Goal: Task Accomplishment & Management: Complete application form

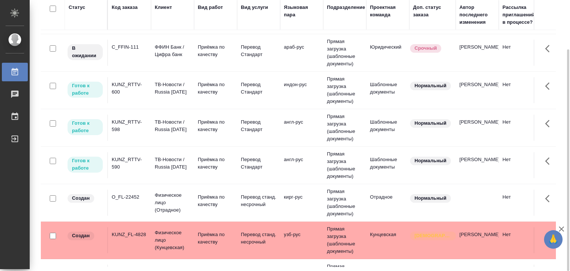
scroll to position [223, 0]
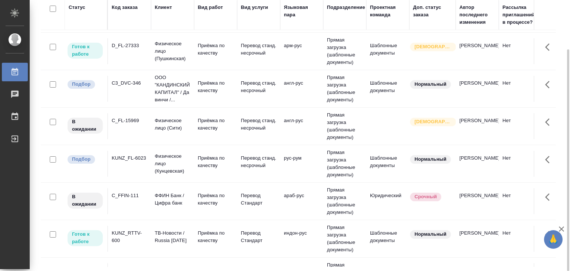
click at [192, 171] on td "Физическое лицо (Кунцевская)" at bounding box center [172, 164] width 43 height 30
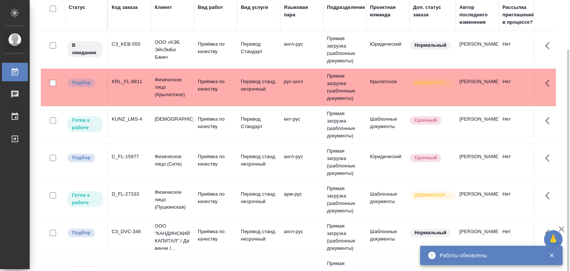
scroll to position [0, 0]
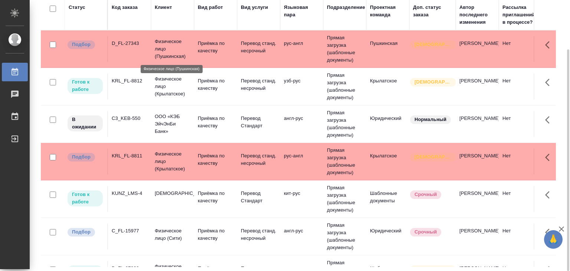
click at [161, 50] on p "Физическое лицо (Пушкинская)" at bounding box center [173, 49] width 36 height 22
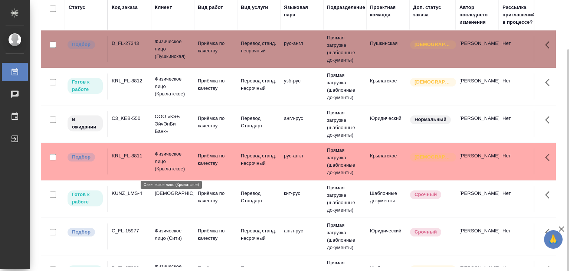
click at [166, 159] on p "Физическое лицо (Крылатское)" at bounding box center [173, 161] width 36 height 22
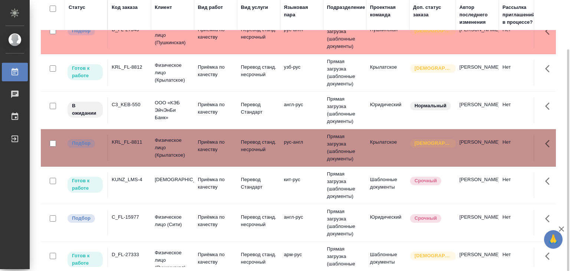
scroll to position [37, 0]
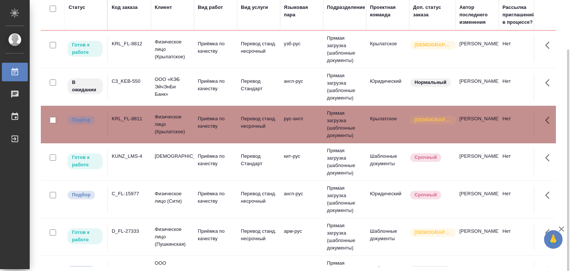
click at [142, 196] on td "C_FL-15977" at bounding box center [129, 199] width 43 height 26
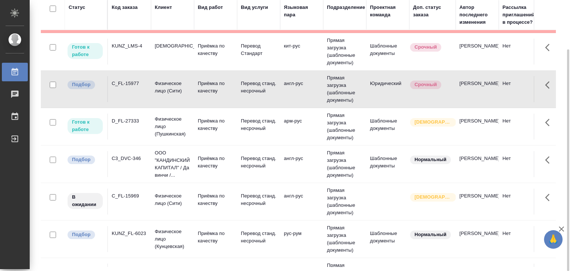
scroll to position [148, 0]
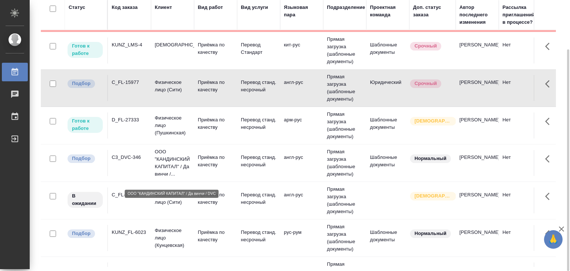
click at [161, 168] on p "ООО "КАНДИНСКИЙ КАПИТАЛ" / Да винчи /..." at bounding box center [173, 163] width 36 height 30
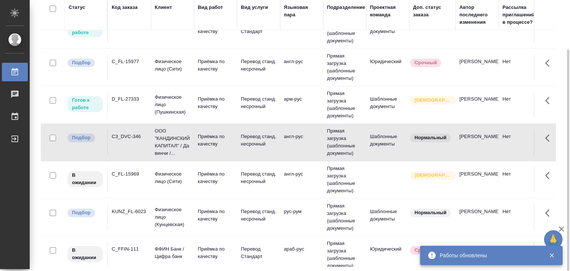
scroll to position [186, 0]
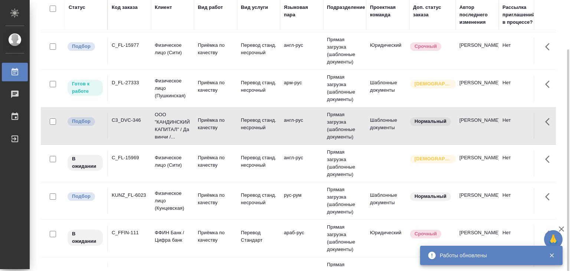
click at [151, 205] on td "Физическое лицо (Кунцевская)" at bounding box center [172, 201] width 43 height 30
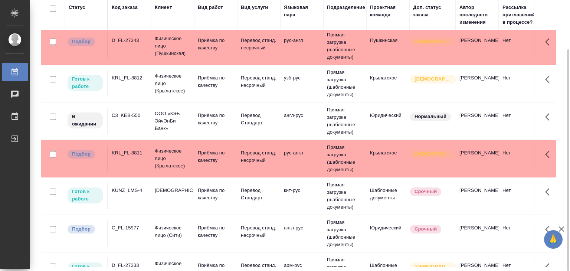
scroll to position [0, 0]
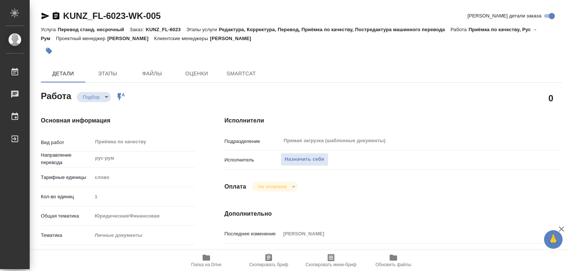
type textarea "x"
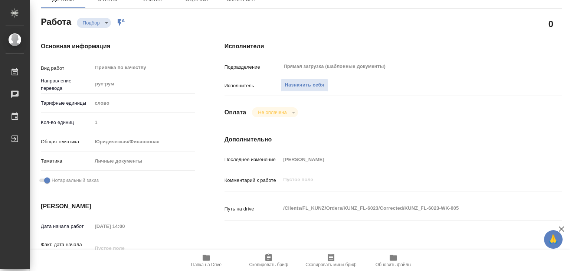
type textarea "x"
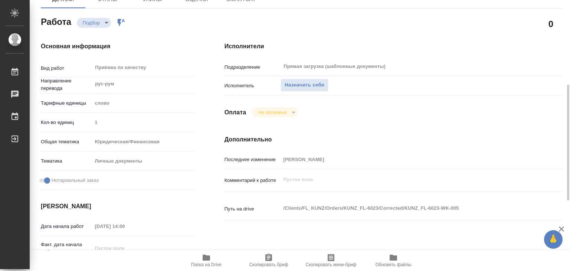
scroll to position [148, 0]
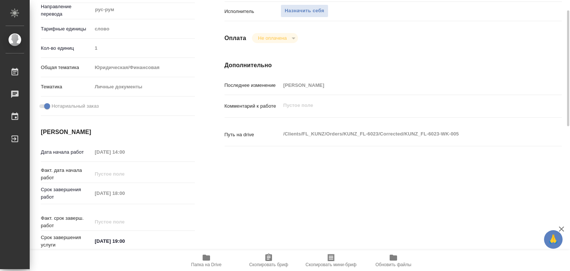
type textarea "x"
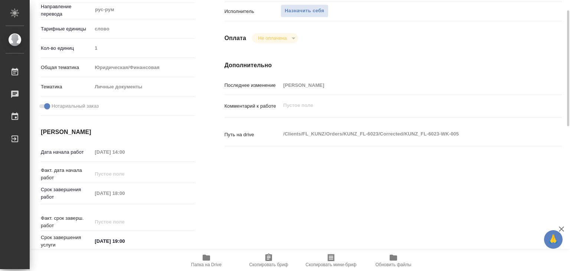
type textarea "x"
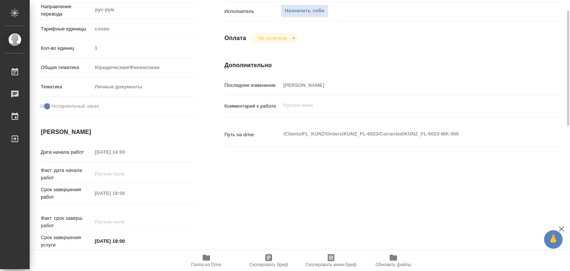
type textarea "x"
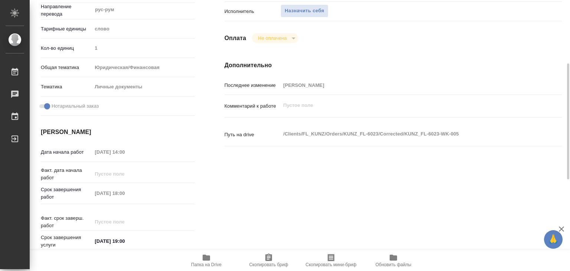
type textarea "x"
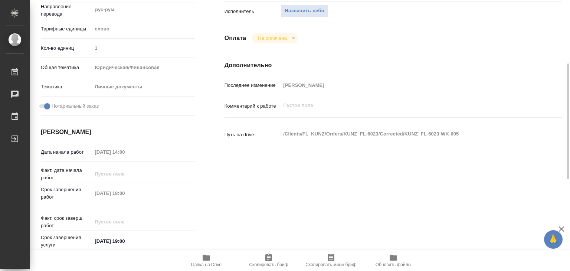
type textarea "x"
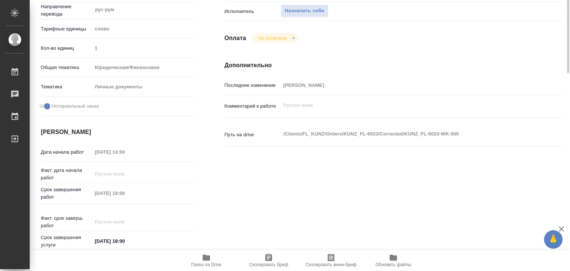
scroll to position [0, 0]
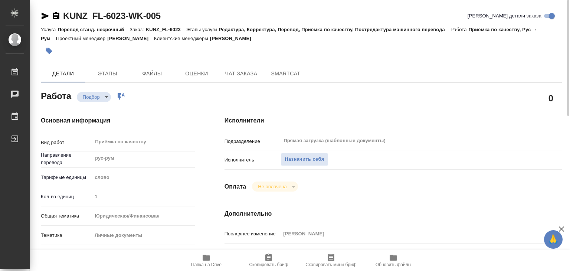
type textarea "x"
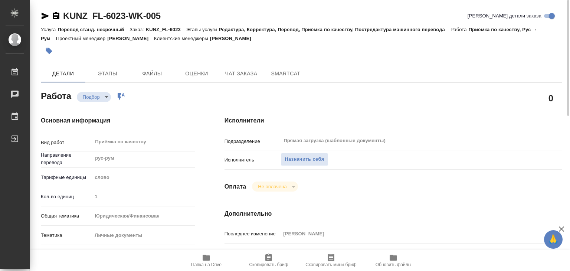
scroll to position [74, 0]
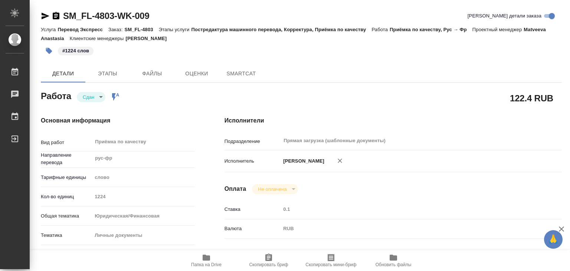
type textarea "x"
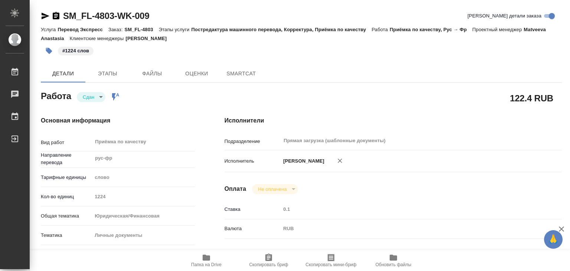
type textarea "x"
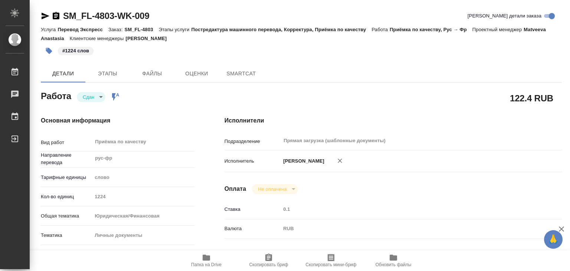
type textarea "x"
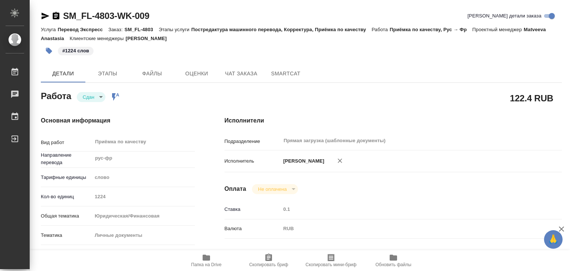
type textarea "x"
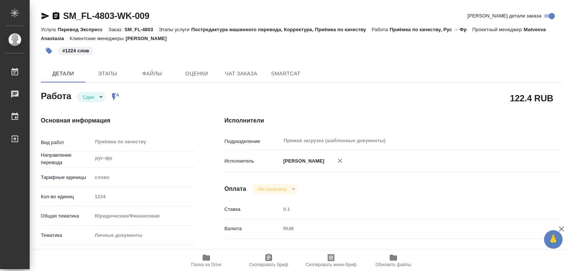
type textarea "x"
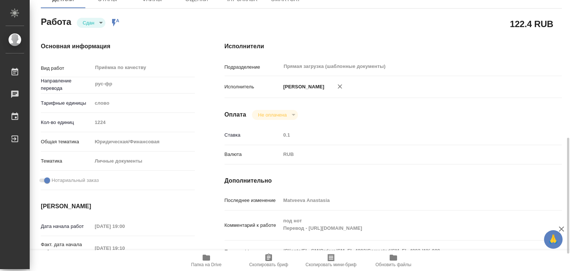
scroll to position [37, 0]
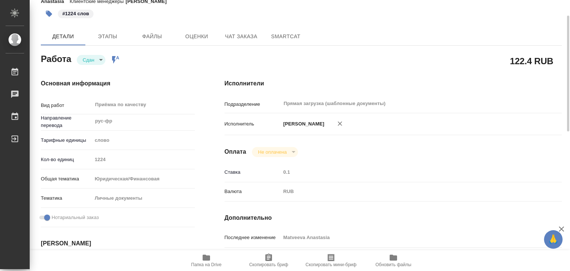
click at [209, 254] on icon "button" at bounding box center [206, 257] width 9 height 9
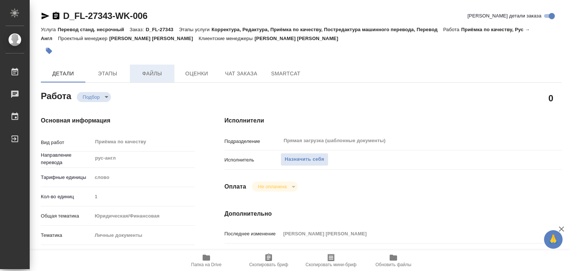
click at [150, 77] on span "Файлы" at bounding box center [152, 73] width 36 height 9
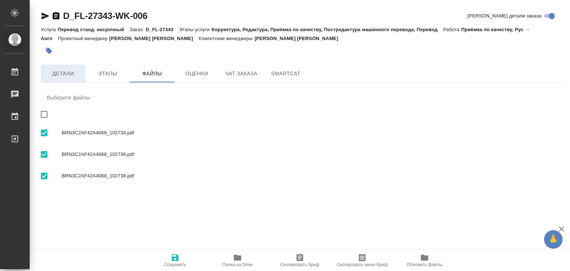
click at [69, 82] on button "Детали" at bounding box center [63, 74] width 45 height 18
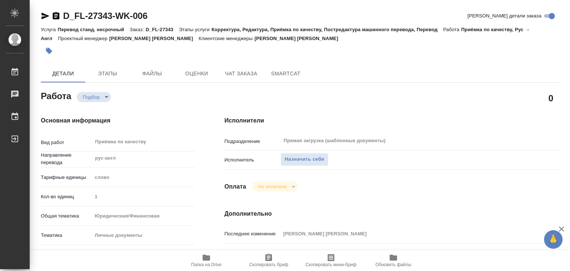
type textarea "x"
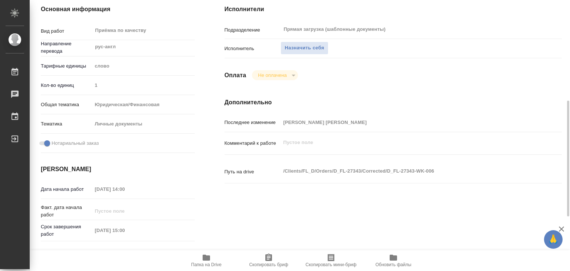
scroll to position [148, 0]
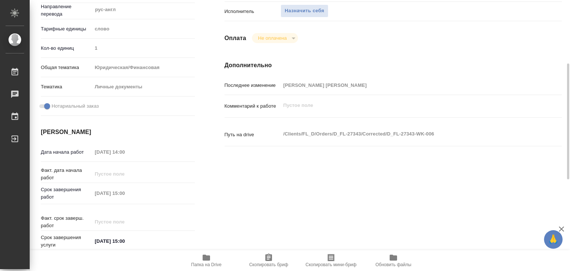
type textarea "x"
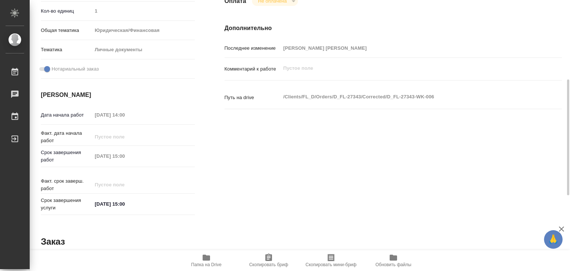
scroll to position [74, 0]
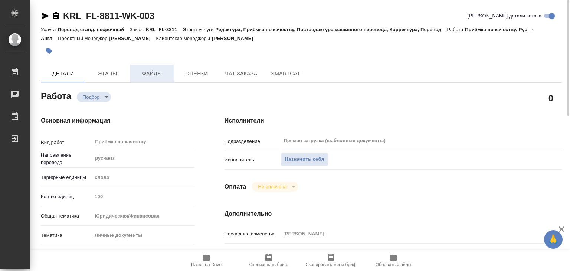
click at [158, 79] on button "Файлы" at bounding box center [152, 74] width 45 height 18
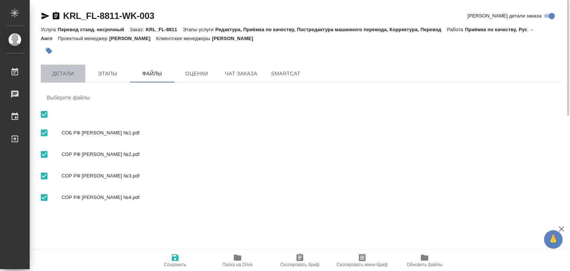
click at [69, 76] on span "Детали" at bounding box center [63, 73] width 36 height 9
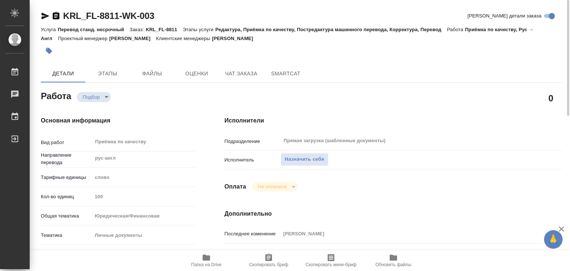
type textarea "x"
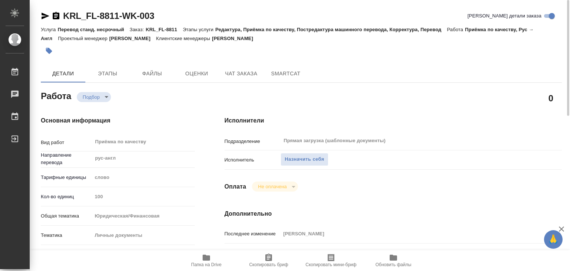
type textarea "x"
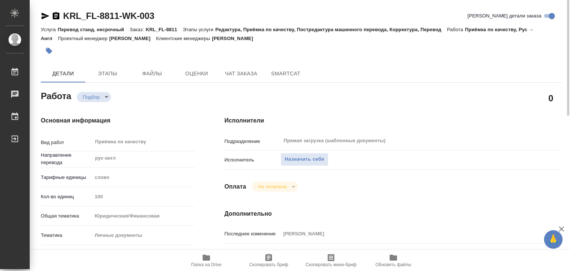
type textarea "x"
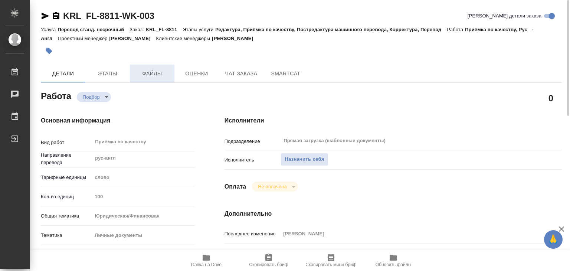
click at [141, 73] on span "Файлы" at bounding box center [152, 73] width 36 height 9
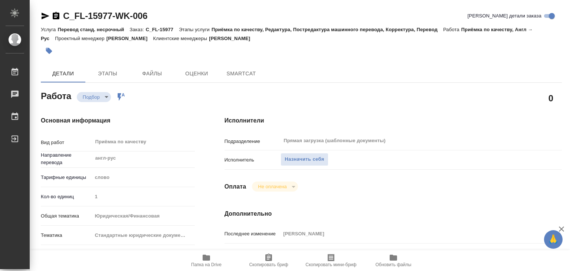
type textarea "x"
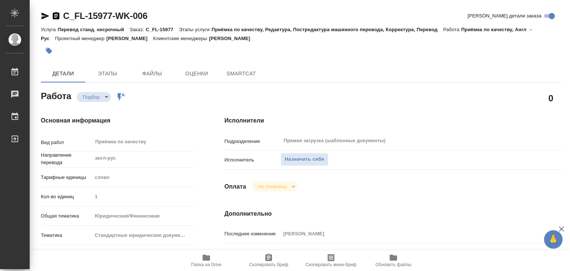
type textarea "x"
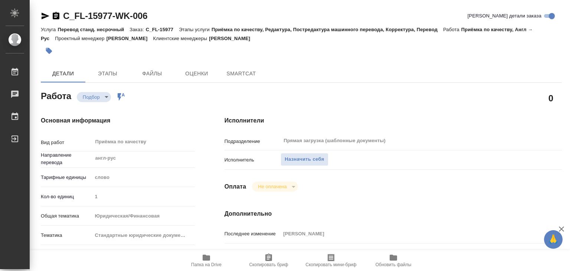
type textarea "x"
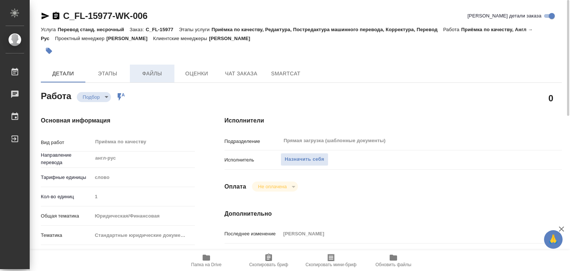
click at [143, 72] on span "Файлы" at bounding box center [152, 73] width 36 height 9
click at [141, 77] on span "Файлы" at bounding box center [152, 73] width 36 height 9
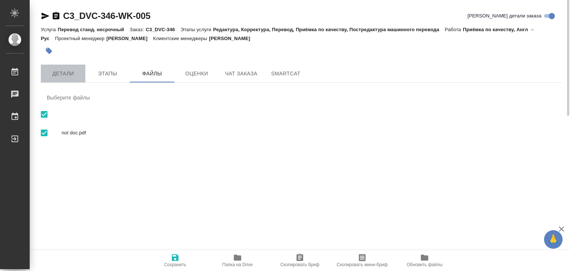
click at [71, 73] on span "Детали" at bounding box center [63, 73] width 36 height 9
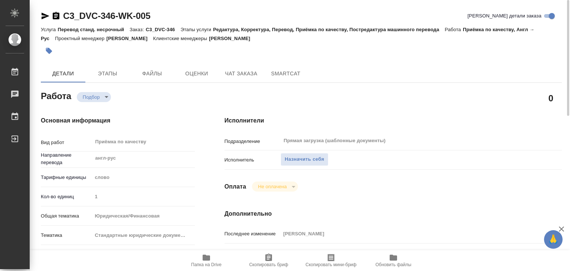
type textarea "x"
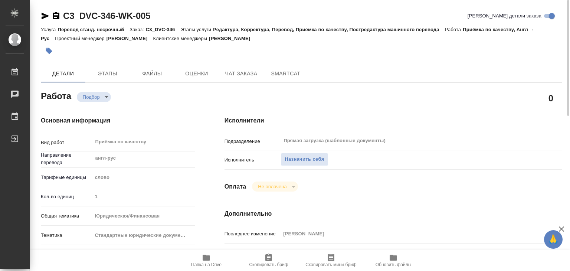
type textarea "x"
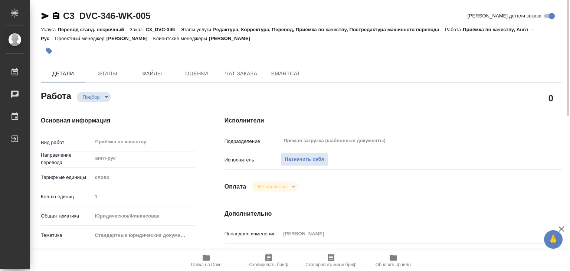
type textarea "x"
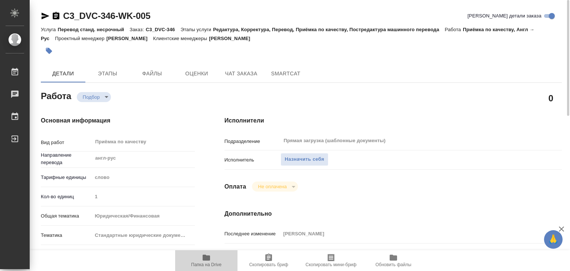
click at [215, 263] on span "Папка на Drive" at bounding box center [206, 264] width 30 height 5
type textarea "x"
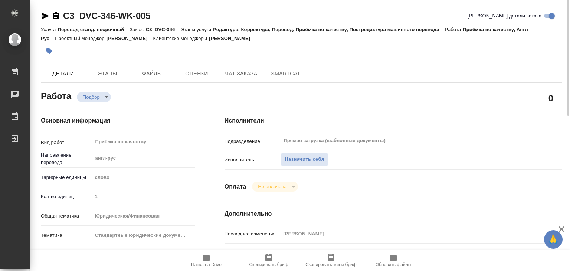
type textarea "x"
click at [308, 158] on span "Назначить себя" at bounding box center [304, 159] width 39 height 9
type textarea "x"
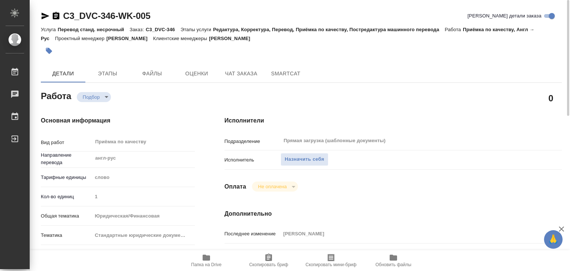
type textarea "x"
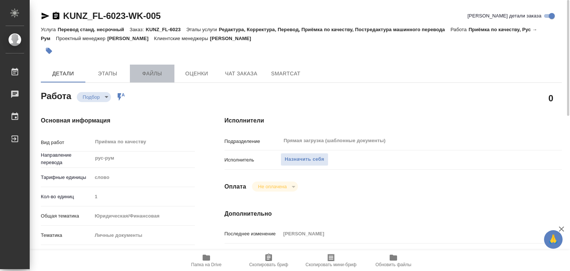
click at [144, 68] on button "Файлы" at bounding box center [152, 74] width 45 height 18
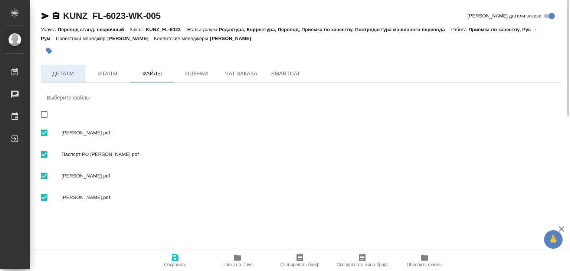
click at [72, 73] on span "Детали" at bounding box center [63, 73] width 36 height 9
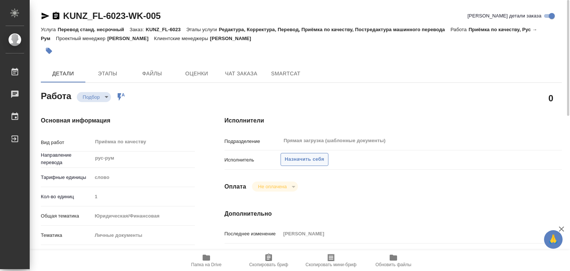
type textarea "x"
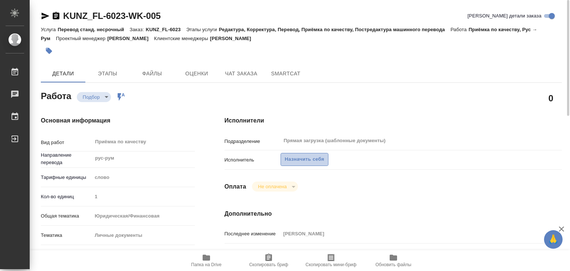
click at [294, 163] on span "Назначить себя" at bounding box center [304, 159] width 39 height 9
type textarea "x"
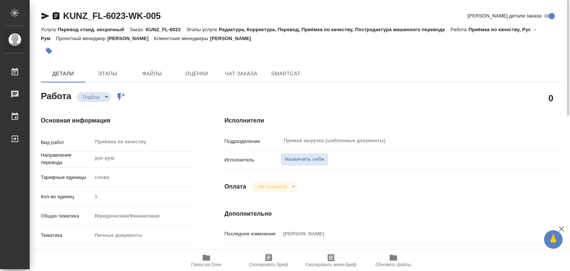
type textarea "x"
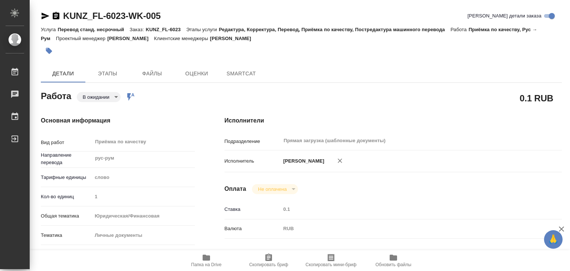
type textarea "x"
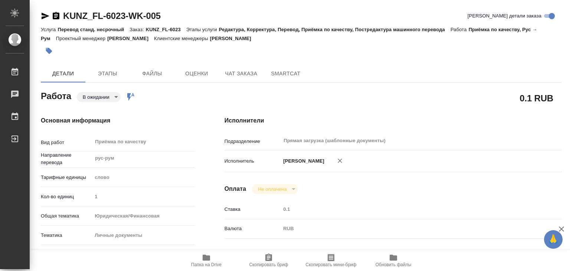
type textarea "x"
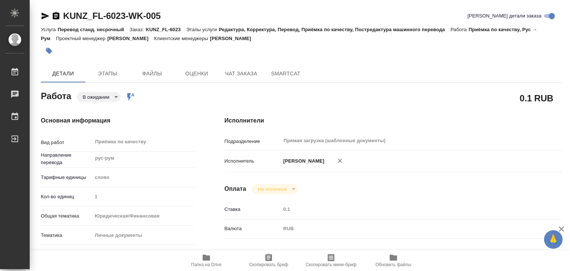
type textarea "x"
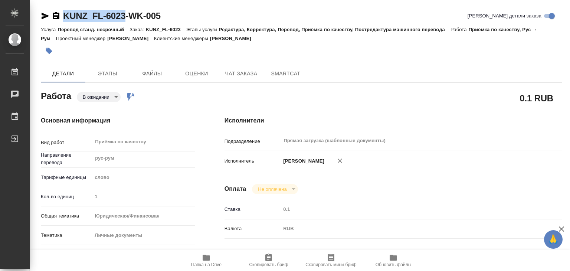
drag, startPoint x: 58, startPoint y: 6, endPoint x: 128, endPoint y: 16, distance: 70.4
copy link "KUNZ_FL-6023"
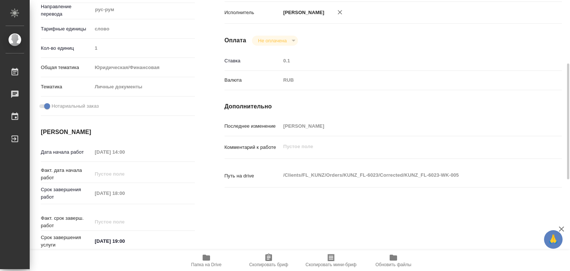
scroll to position [186, 0]
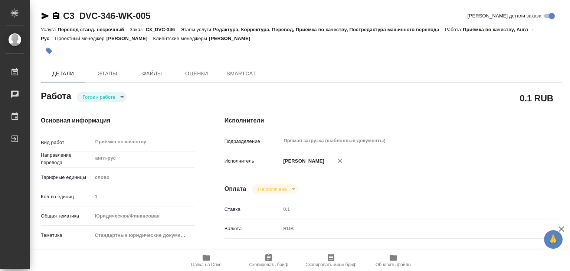
type textarea "x"
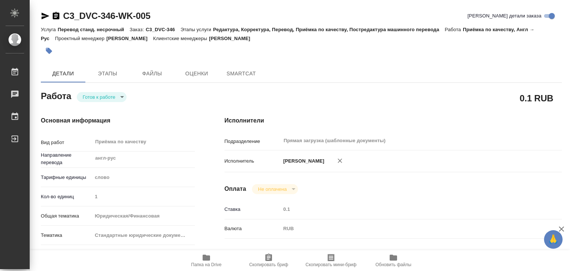
type textarea "x"
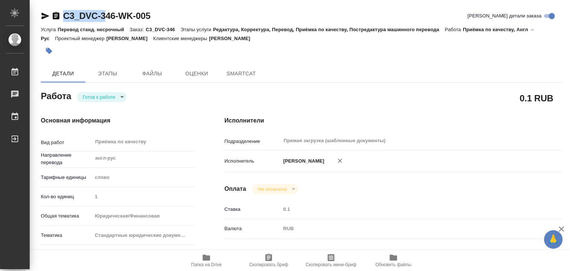
type textarea "x"
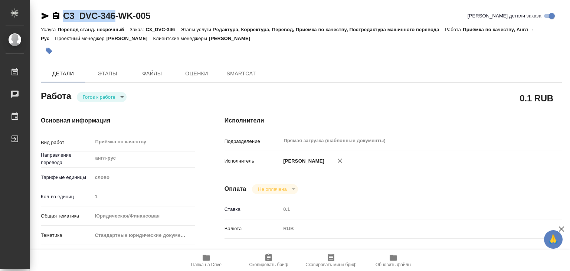
type textarea "x"
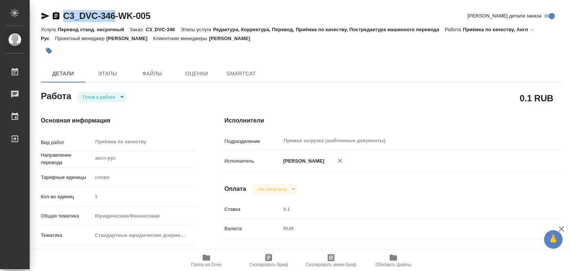
drag, startPoint x: 0, startPoint y: 0, endPoint x: 120, endPoint y: 16, distance: 121.3
copy link "C3_DVC-346"
type textarea "x"
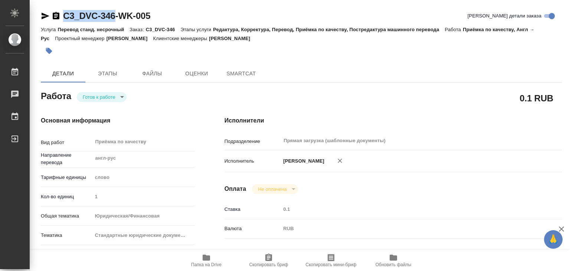
type textarea "x"
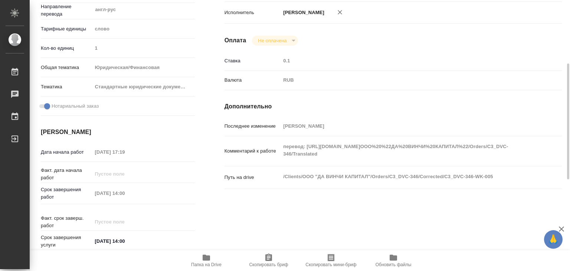
type textarea "x"
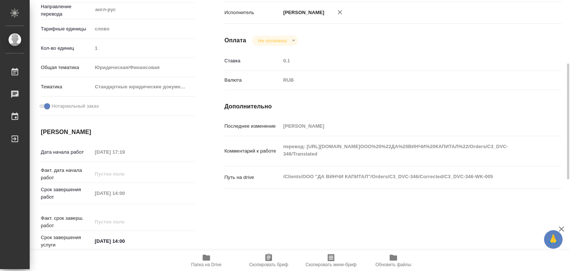
type textarea "x"
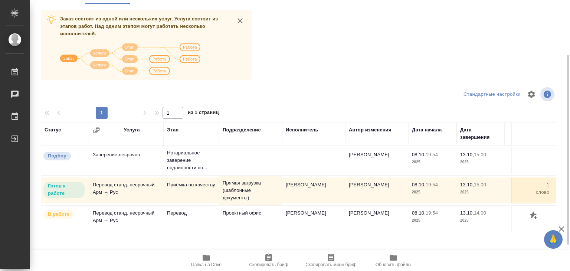
scroll to position [42, 0]
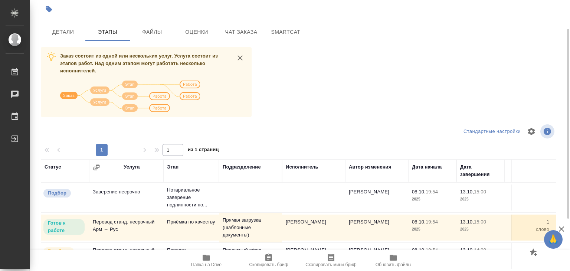
click at [67, 41] on hr at bounding box center [301, 41] width 521 height 0
click at [66, 33] on span "Детали" at bounding box center [63, 31] width 36 height 9
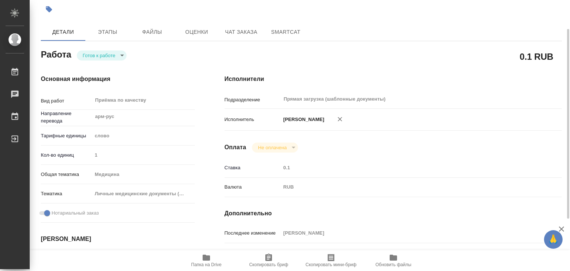
type textarea "x"
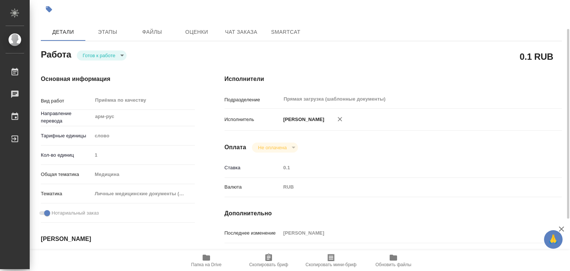
type textarea "x"
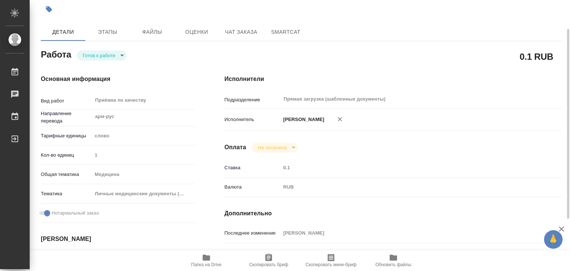
type textarea "x"
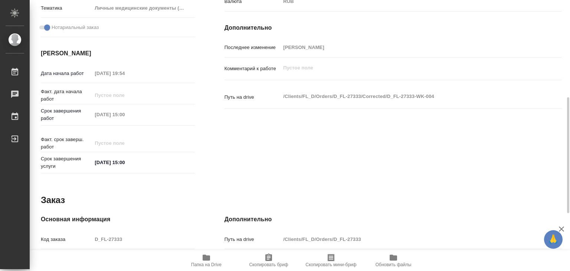
type textarea "x"
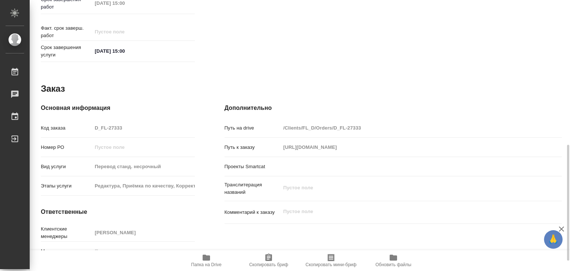
scroll to position [264, 0]
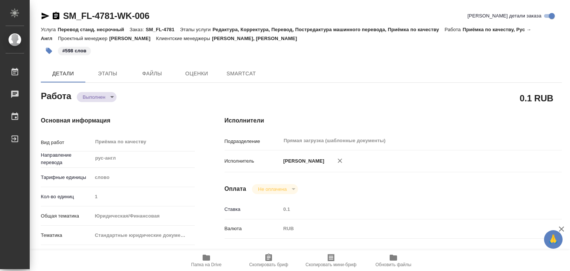
type textarea "x"
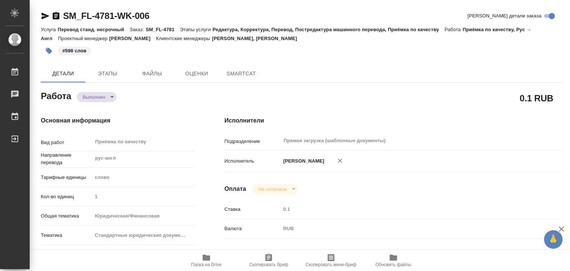
type textarea "x"
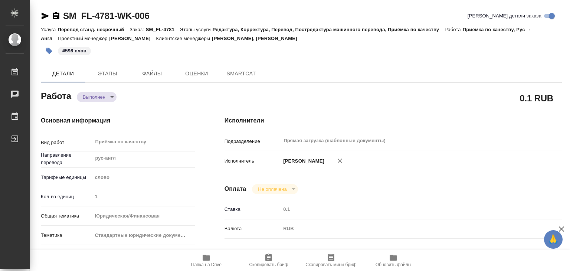
type textarea "x"
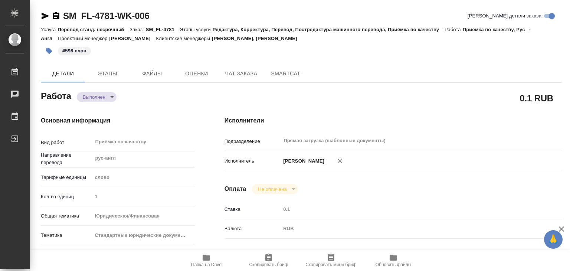
type textarea "x"
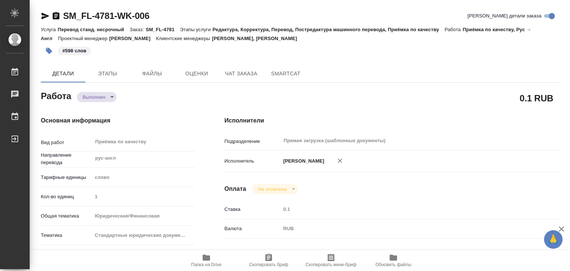
type textarea "x"
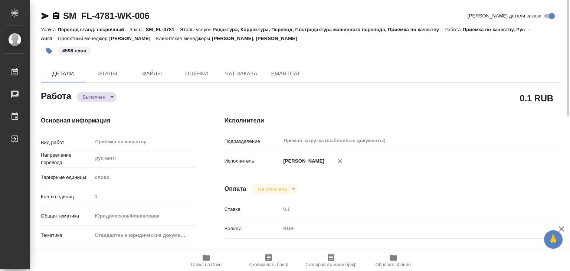
click at [50, 49] on icon "button" at bounding box center [49, 51] width 6 height 6
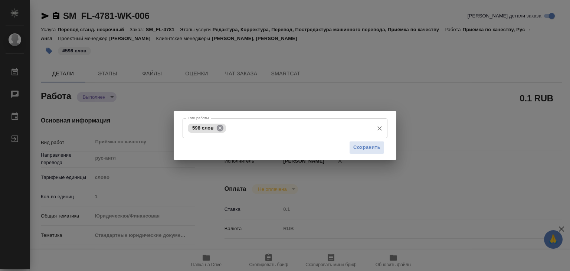
click at [219, 128] on icon at bounding box center [219, 127] width 7 height 7
click at [228, 131] on input "Тэги работы" at bounding box center [278, 128] width 184 height 13
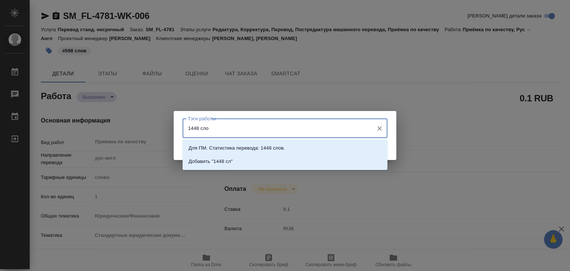
type input "1448 слов"
click at [227, 165] on li "Добавить "1448 слов"" at bounding box center [285, 161] width 205 height 13
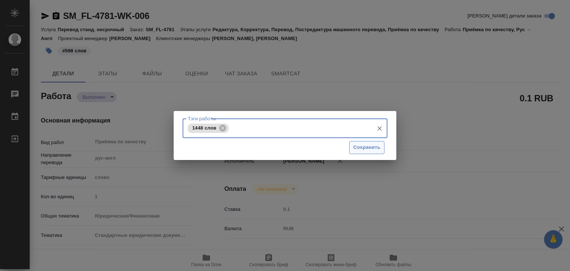
click at [367, 145] on span "Сохранить" at bounding box center [366, 147] width 27 height 9
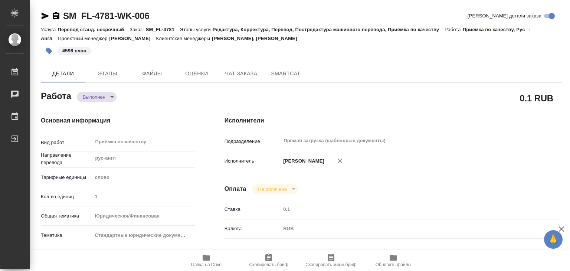
type input "completed"
type textarea "Приёмка по качеству"
type textarea "x"
type input "рус-англ"
type input "5a8b1489cc6b4906c91bfd90"
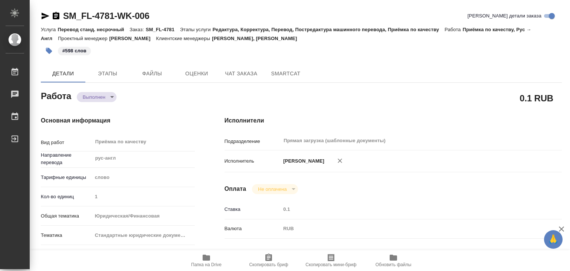
type input "1"
type input "yr-fn"
type input "5f647205b73bc97568ca66bf"
checkbox input "true"
type input "[DATE] 13:00"
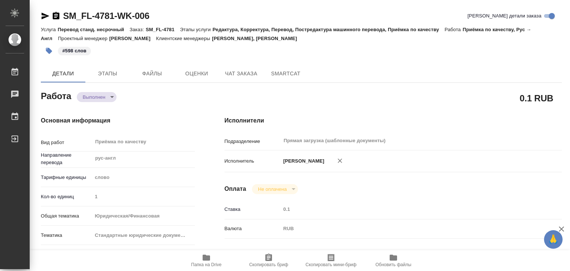
type input "[DATE] 16:00"
type input "[DATE] 13:46"
type input "[DATE] 16:00"
type input "Прямая загрузка (шаблонные документы)"
type input "notPayed"
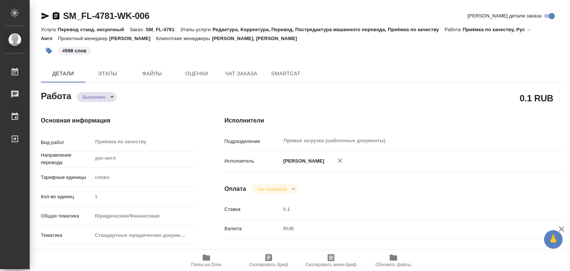
type input "0.1"
type input "RUB"
type input "[PERSON_NAME]"
type textarea "x"
type textarea "/Clients/FL_SM/Orders/SM_FL-4781/Corrected/SM_FL-4781-WK-006"
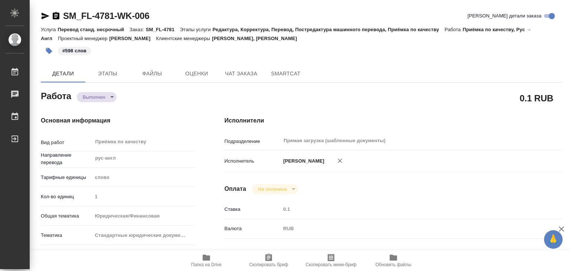
type textarea "x"
type input "SM_FL-4781"
type input "Перевод станд. несрочный"
type input "Редактура, Корректура, Перевод, Постредактура машинного перевода, Приёмка по ка…"
type input "[PERSON_NAME], [PERSON_NAME]"
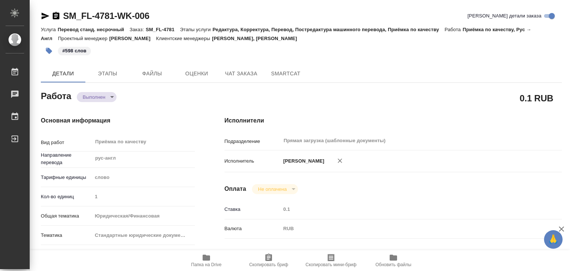
type input "/Clients/FL_SM/Orders/SM_FL-4781"
type textarea "x"
type textarea "перевод апостилированных НЗК диплома и приложения, сейчас доки на стадии оформл…"
type textarea "x"
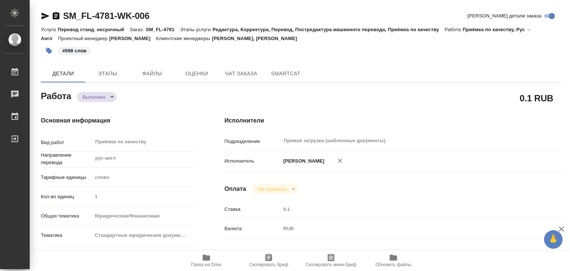
type textarea "x"
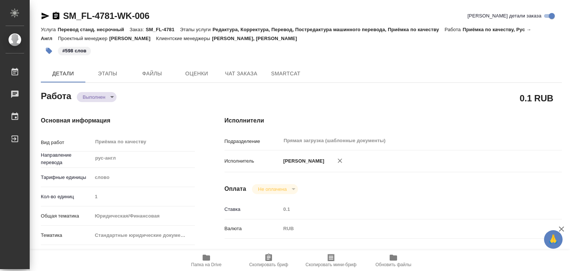
type textarea "x"
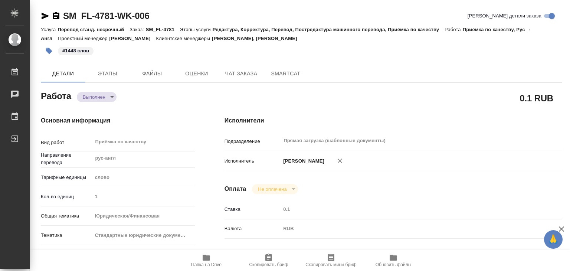
type textarea "x"
drag, startPoint x: 61, startPoint y: 3, endPoint x: 115, endPoint y: 20, distance: 56.2
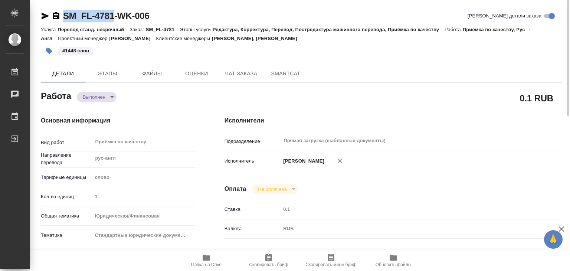
copy link "SM_FL-4781"
